Goal: Transaction & Acquisition: Book appointment/travel/reservation

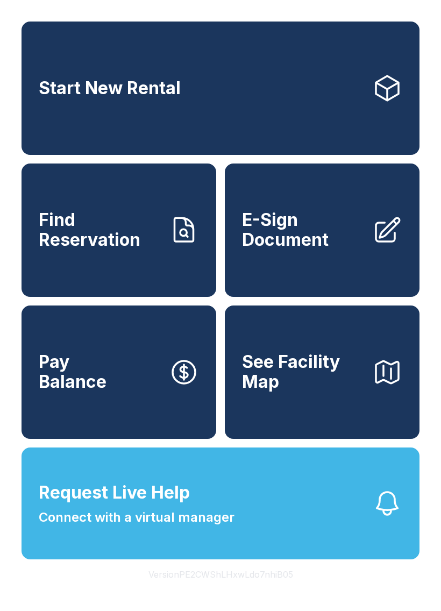
click at [297, 102] on link "Start New Rental" at bounding box center [221, 88] width 398 height 133
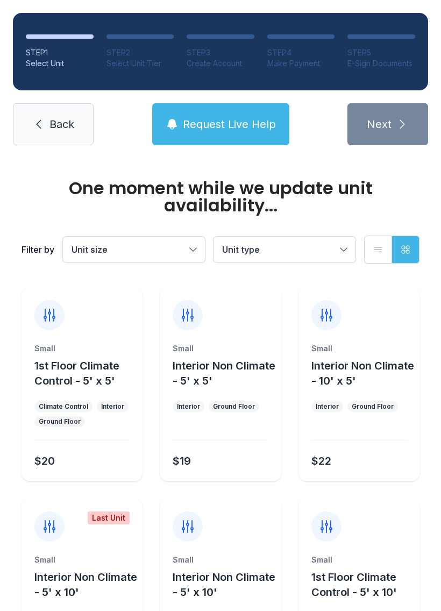
click at [68, 115] on link "Back" at bounding box center [53, 124] width 81 height 42
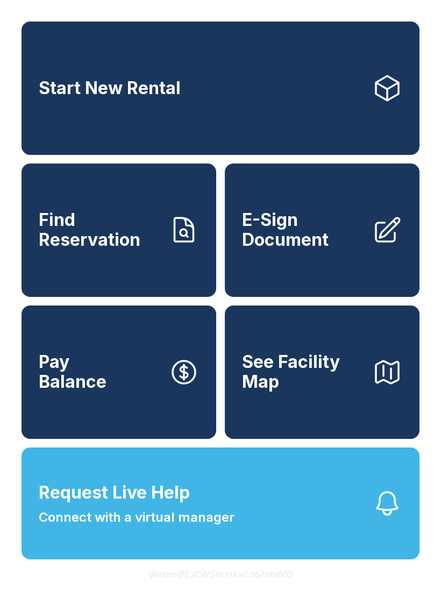
click at [337, 86] on link "Start New Rental" at bounding box center [221, 88] width 398 height 133
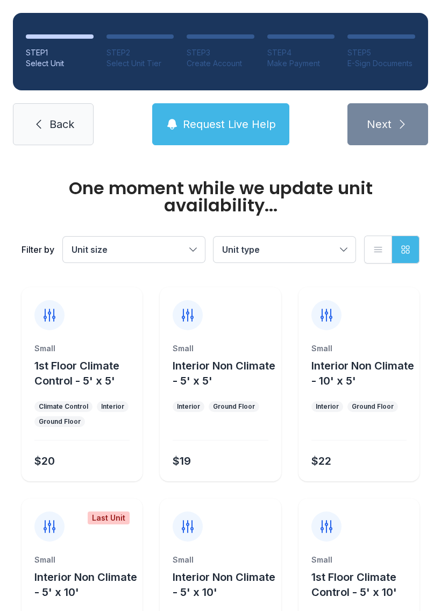
click at [64, 118] on span "Back" at bounding box center [61, 124] width 25 height 15
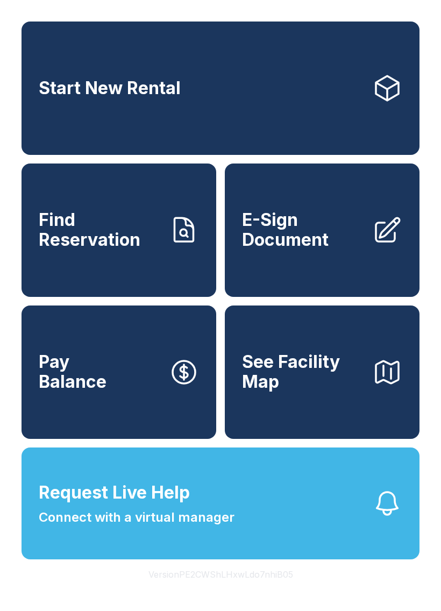
click at [312, 83] on link "Start New Rental" at bounding box center [221, 88] width 398 height 133
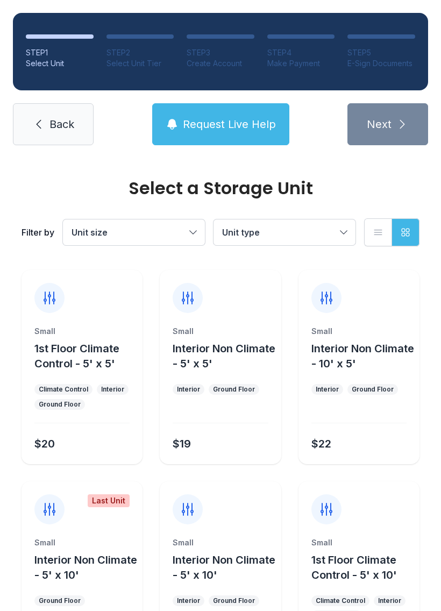
click at [199, 224] on button "Unit size" at bounding box center [134, 232] width 142 height 26
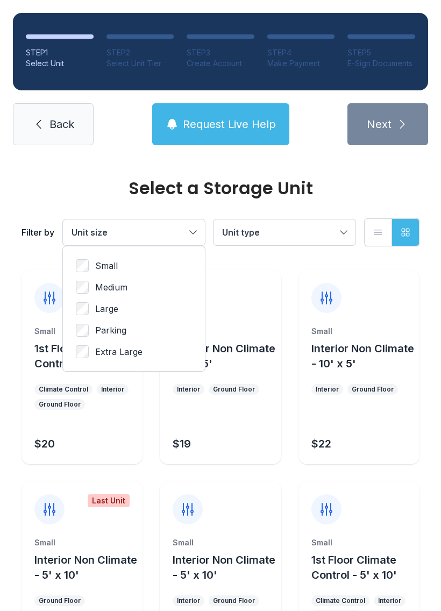
click at [309, 228] on span "Unit type" at bounding box center [279, 232] width 114 height 13
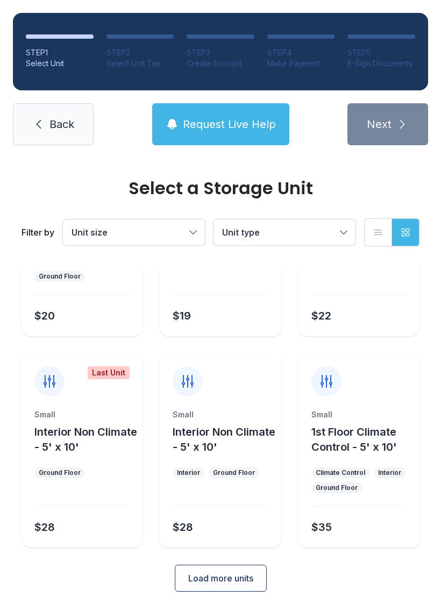
click at [236, 584] on span "Load more units" at bounding box center [220, 578] width 65 height 13
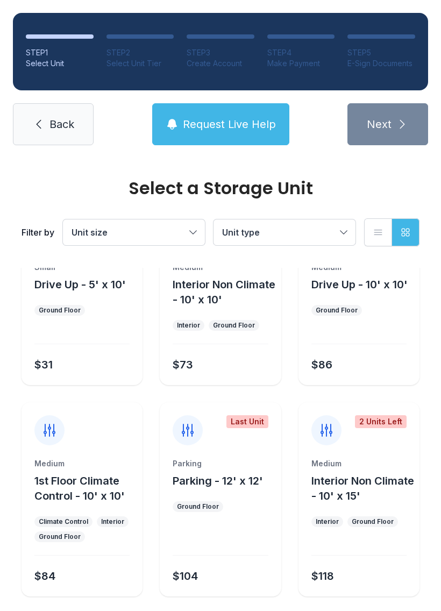
scroll to position [491, 0]
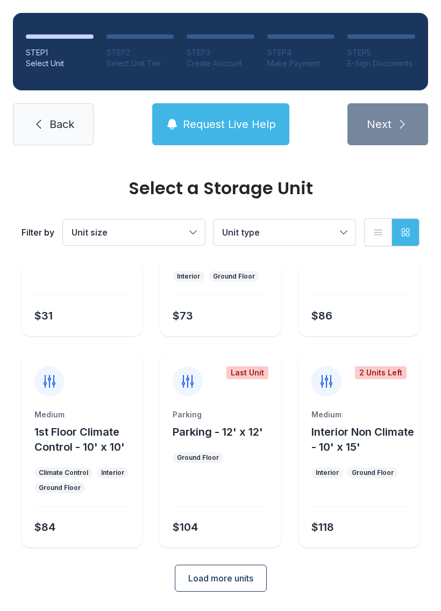
click at [241, 575] on span "Load more units" at bounding box center [220, 578] width 65 height 13
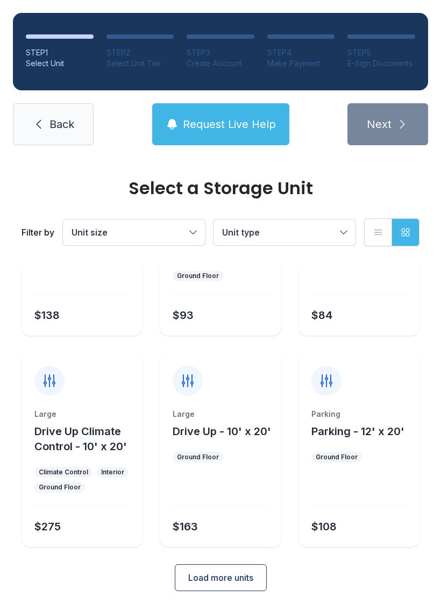
scroll to position [959, 0]
click at [255, 580] on button "Load more units" at bounding box center [221, 578] width 92 height 27
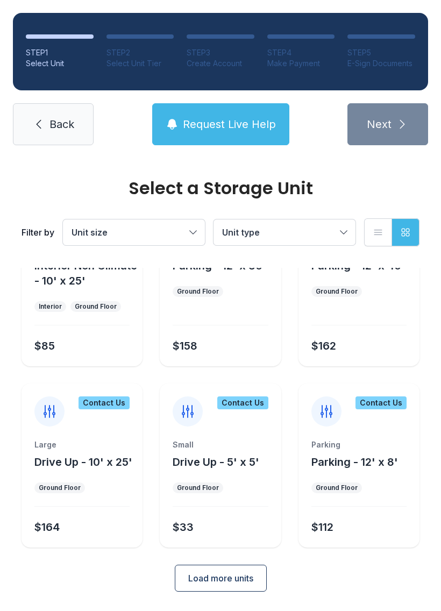
scroll to position [1336, 0]
click at [79, 115] on link "Back" at bounding box center [53, 124] width 81 height 42
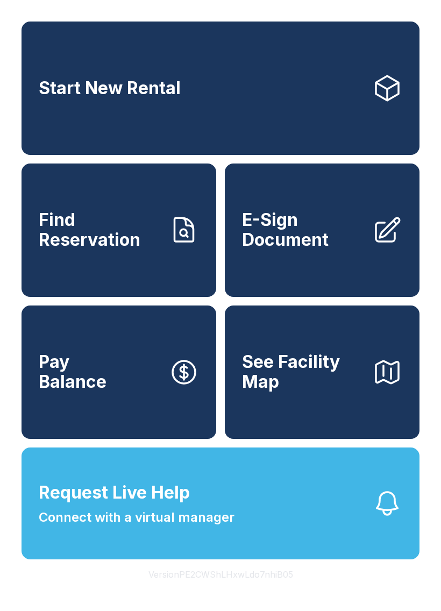
click at [318, 101] on link "Start New Rental" at bounding box center [221, 88] width 398 height 133
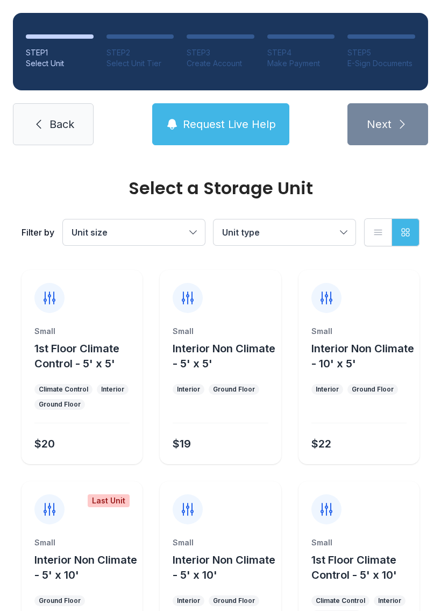
click at [157, 215] on div "Filter by Unit size Unit type List view Grid view" at bounding box center [221, 232] width 398 height 71
click at [188, 221] on button "Unit size" at bounding box center [134, 232] width 142 height 26
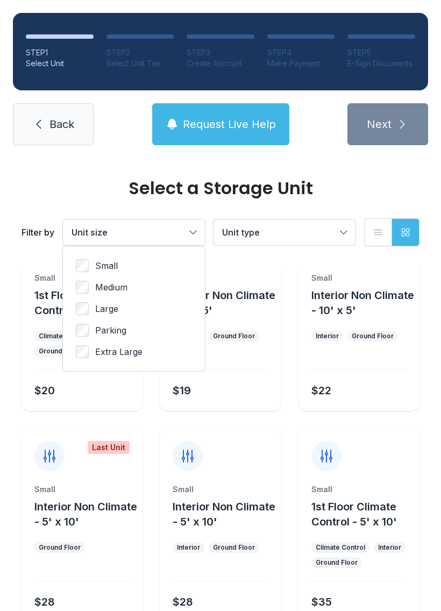
scroll to position [52, 0]
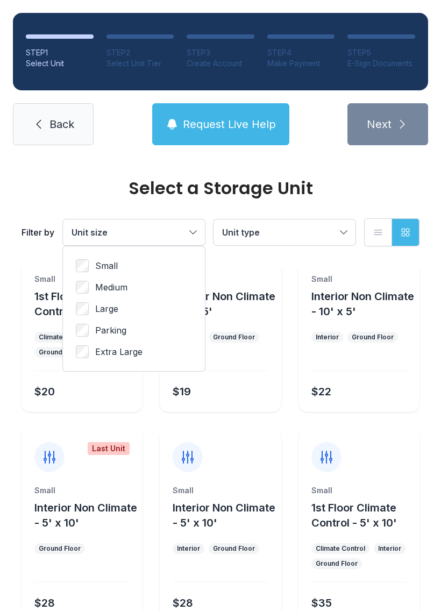
click at [286, 231] on span "Unit type" at bounding box center [279, 232] width 114 height 13
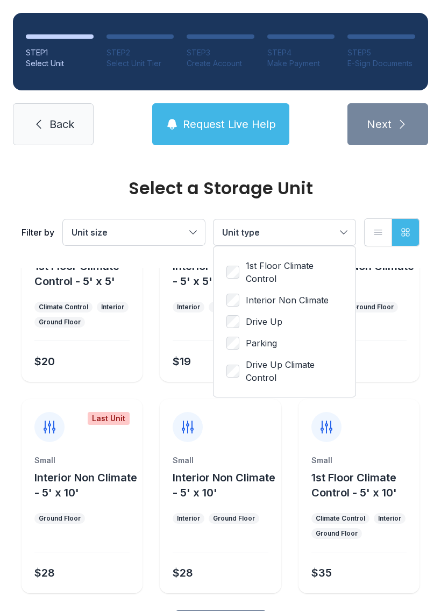
scroll to position [79, 0]
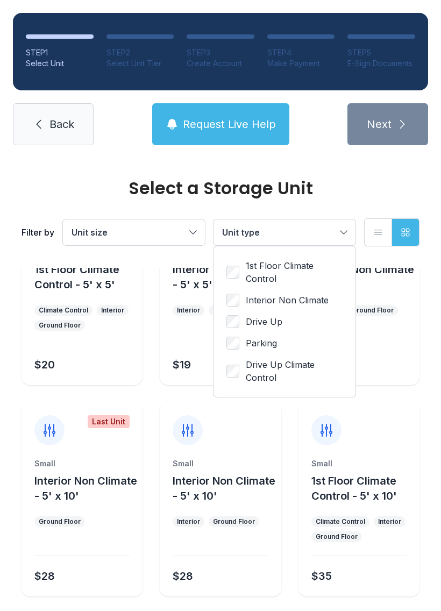
click at [270, 323] on span "Drive Up" at bounding box center [264, 321] width 37 height 13
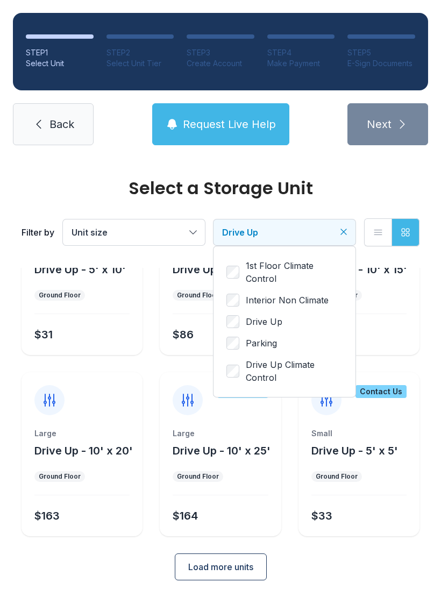
scroll to position [68, 0]
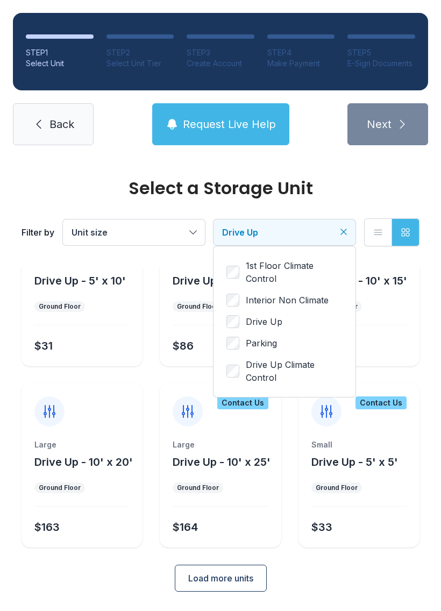
click at [280, 313] on ul "1st Floor Climate Control Interior Non Climate Drive Up Parking Drive Up Climat…" at bounding box center [284, 321] width 116 height 125
click at [265, 316] on span "Drive Up" at bounding box center [264, 321] width 37 height 13
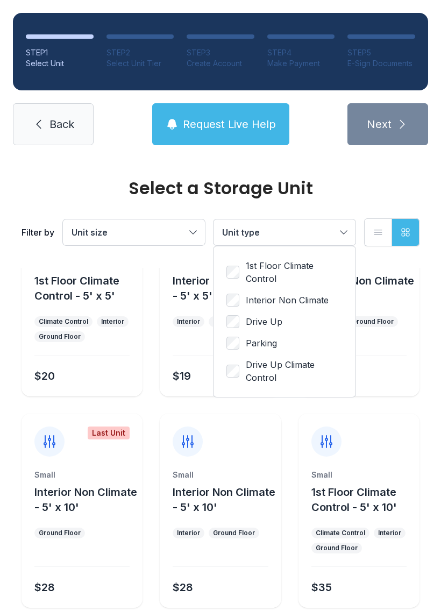
click at [328, 231] on span "Unit type" at bounding box center [279, 232] width 114 height 13
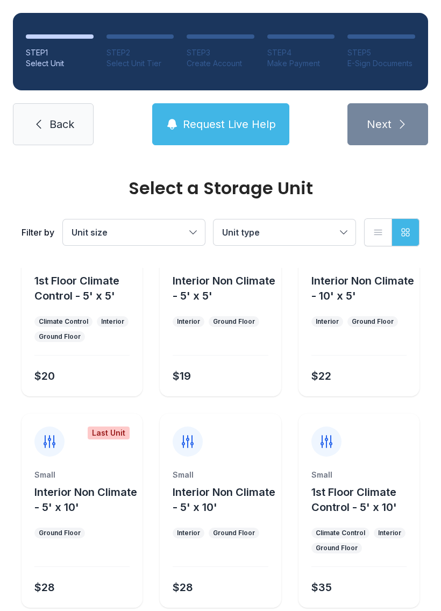
click at [334, 231] on span "Unit type" at bounding box center [279, 232] width 114 height 13
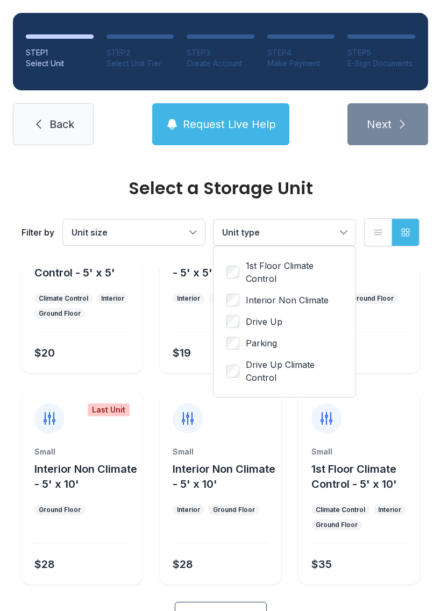
scroll to position [90, 0]
click at [335, 229] on span "Unit type" at bounding box center [279, 232] width 114 height 13
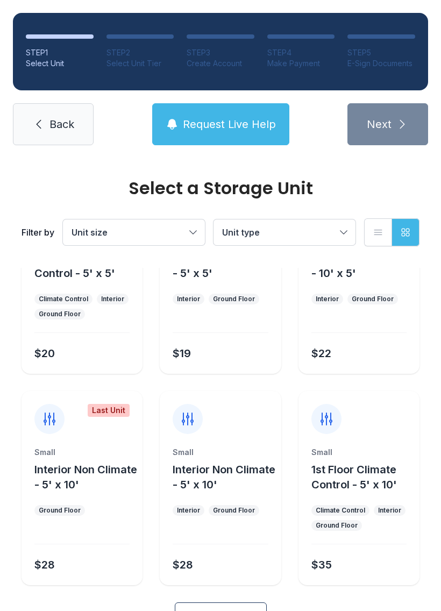
click at [332, 213] on div "Filter by Unit size Unit type List view Grid view" at bounding box center [221, 232] width 398 height 71
click at [346, 231] on button "Unit type" at bounding box center [285, 232] width 142 height 26
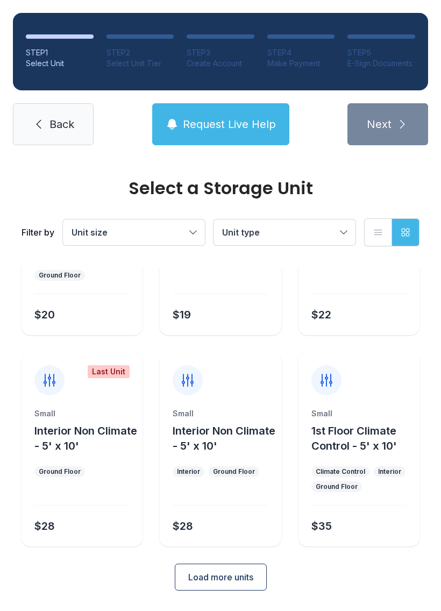
scroll to position [128, 0]
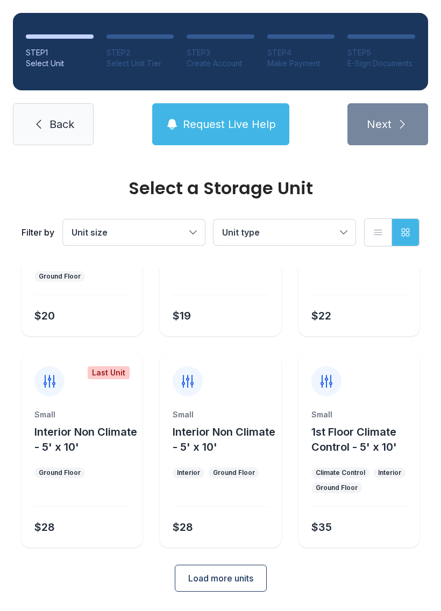
click at [57, 134] on link "Back" at bounding box center [53, 124] width 81 height 42
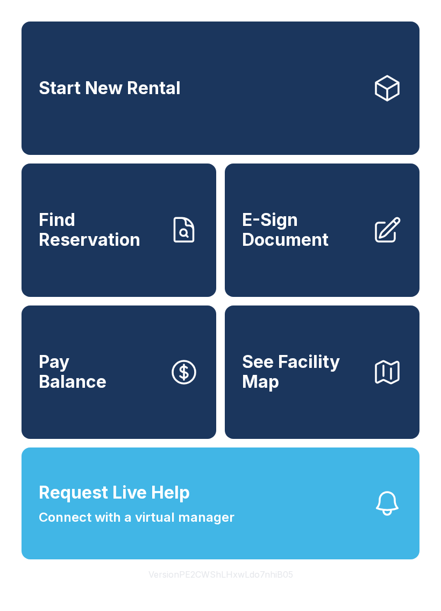
click at [310, 96] on link "Start New Rental" at bounding box center [221, 88] width 398 height 133
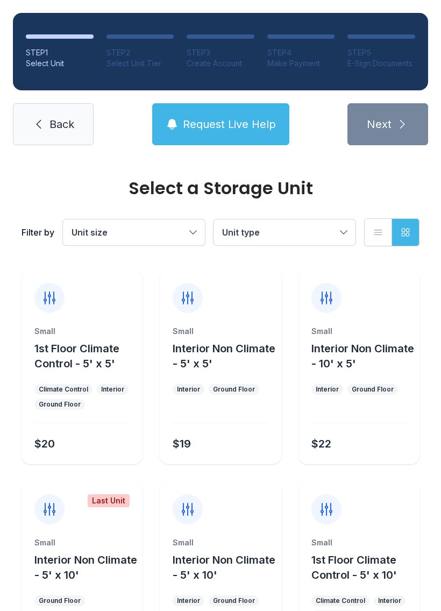
click at [139, 222] on button "Unit size" at bounding box center [134, 232] width 142 height 26
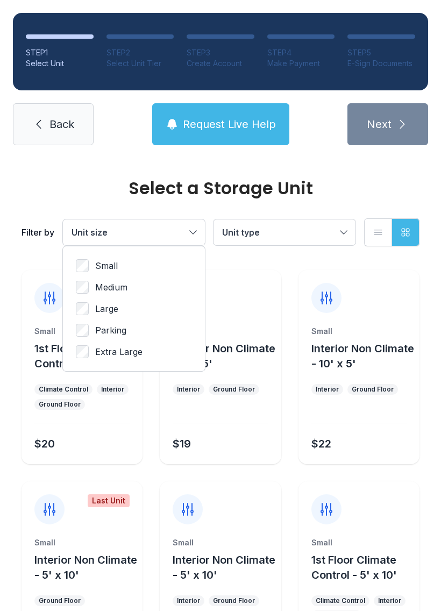
click at [90, 228] on span "Unit size" at bounding box center [90, 232] width 36 height 11
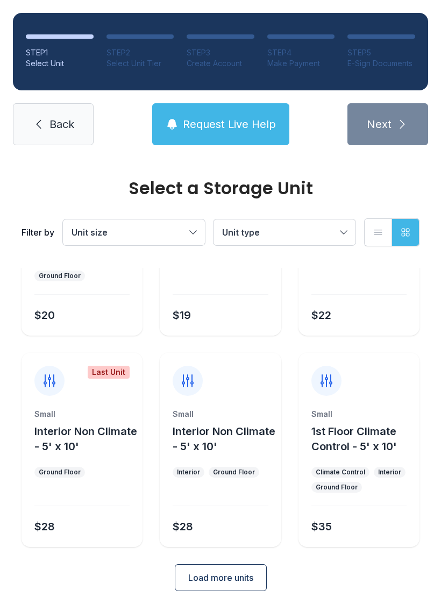
scroll to position [128, 0]
click at [246, 233] on span "Unit type" at bounding box center [241, 232] width 38 height 11
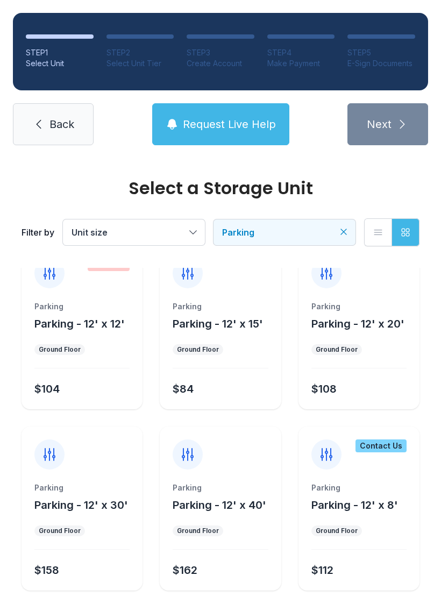
scroll to position [24, 0]
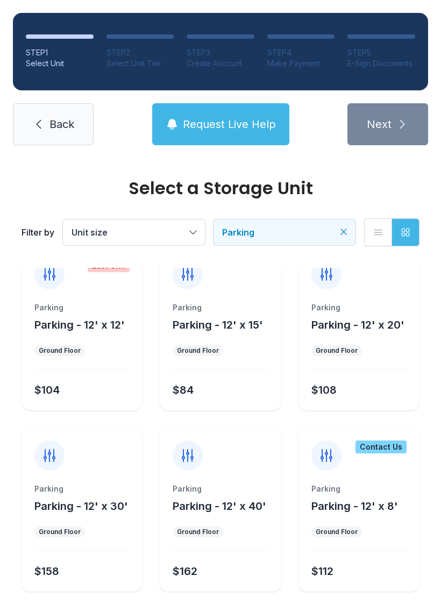
click at [28, 133] on link "Back" at bounding box center [53, 124] width 81 height 42
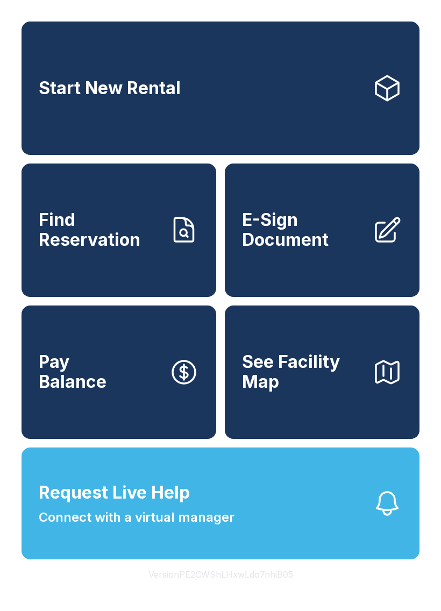
click at [40, 268] on link "Find Reservation" at bounding box center [119, 230] width 195 height 133
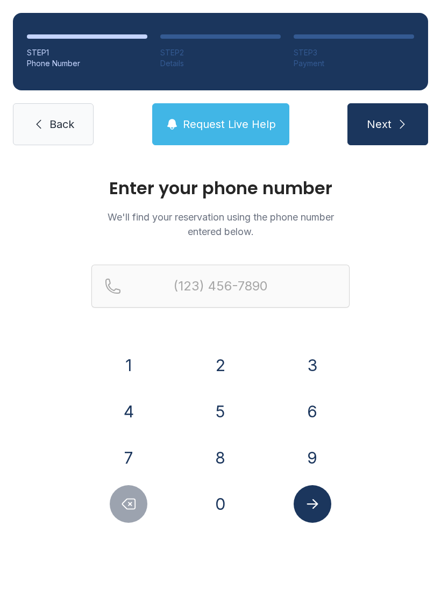
click at [41, 123] on icon at bounding box center [38, 124] width 13 height 13
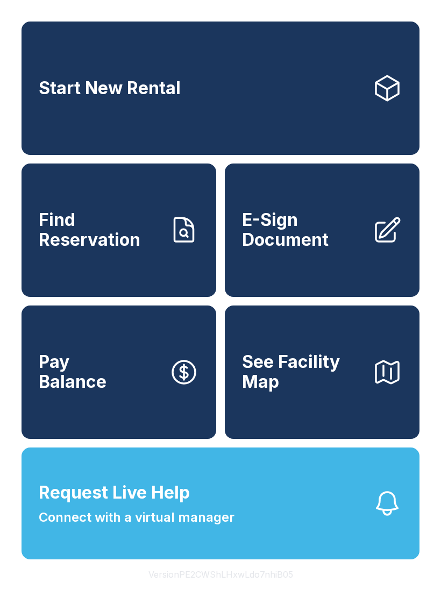
click at [209, 527] on span "Request Live Help Connect with a virtual manager" at bounding box center [137, 503] width 196 height 47
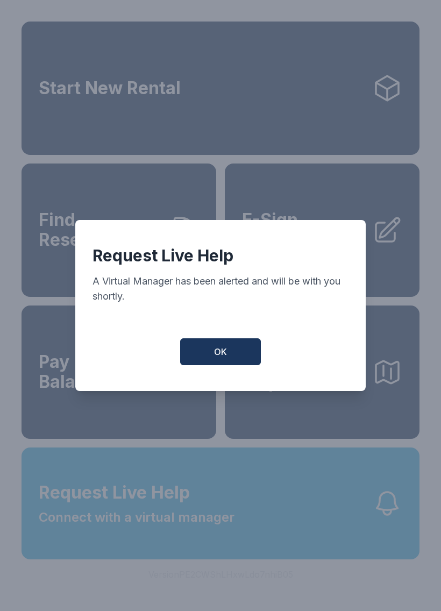
click at [220, 358] on span "OK" at bounding box center [220, 351] width 13 height 13
